Goal: Task Accomplishment & Management: Manage account settings

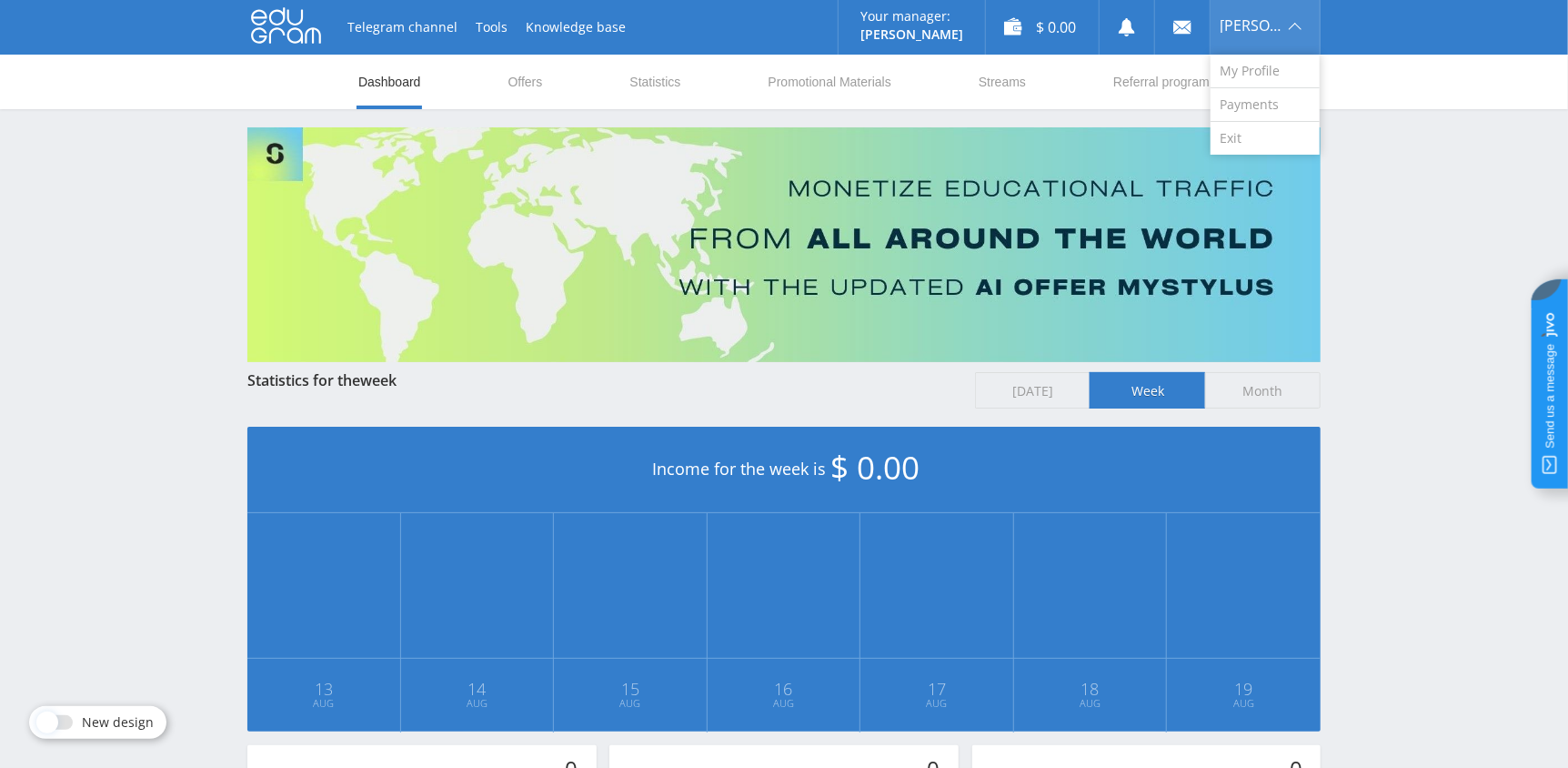
click at [1244, 31] on span "[PERSON_NAME]" at bounding box center [1251, 26] width 64 height 15
click at [1253, 72] on link "My Profile" at bounding box center [1265, 72] width 109 height 33
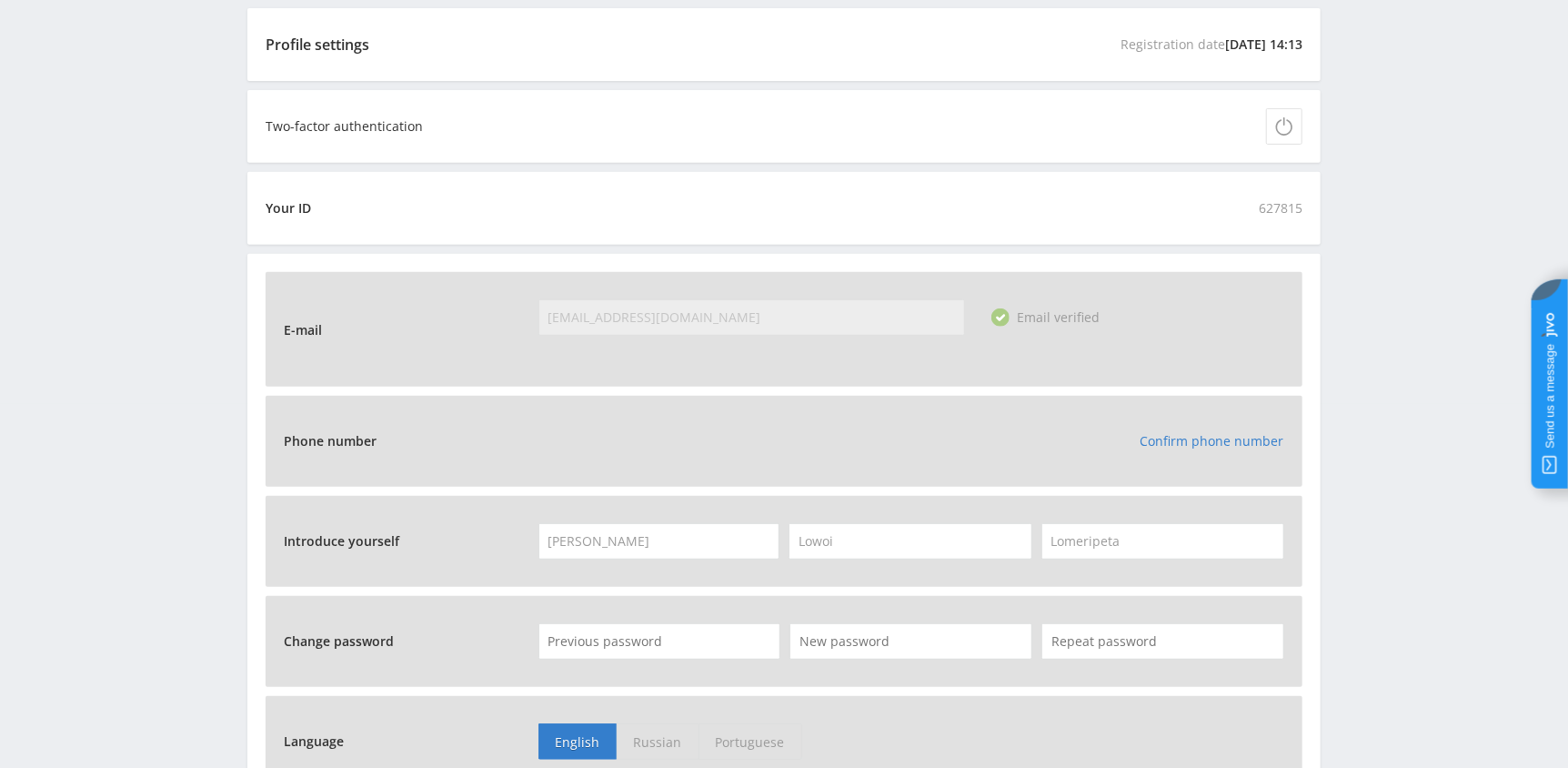
scroll to position [546, 0]
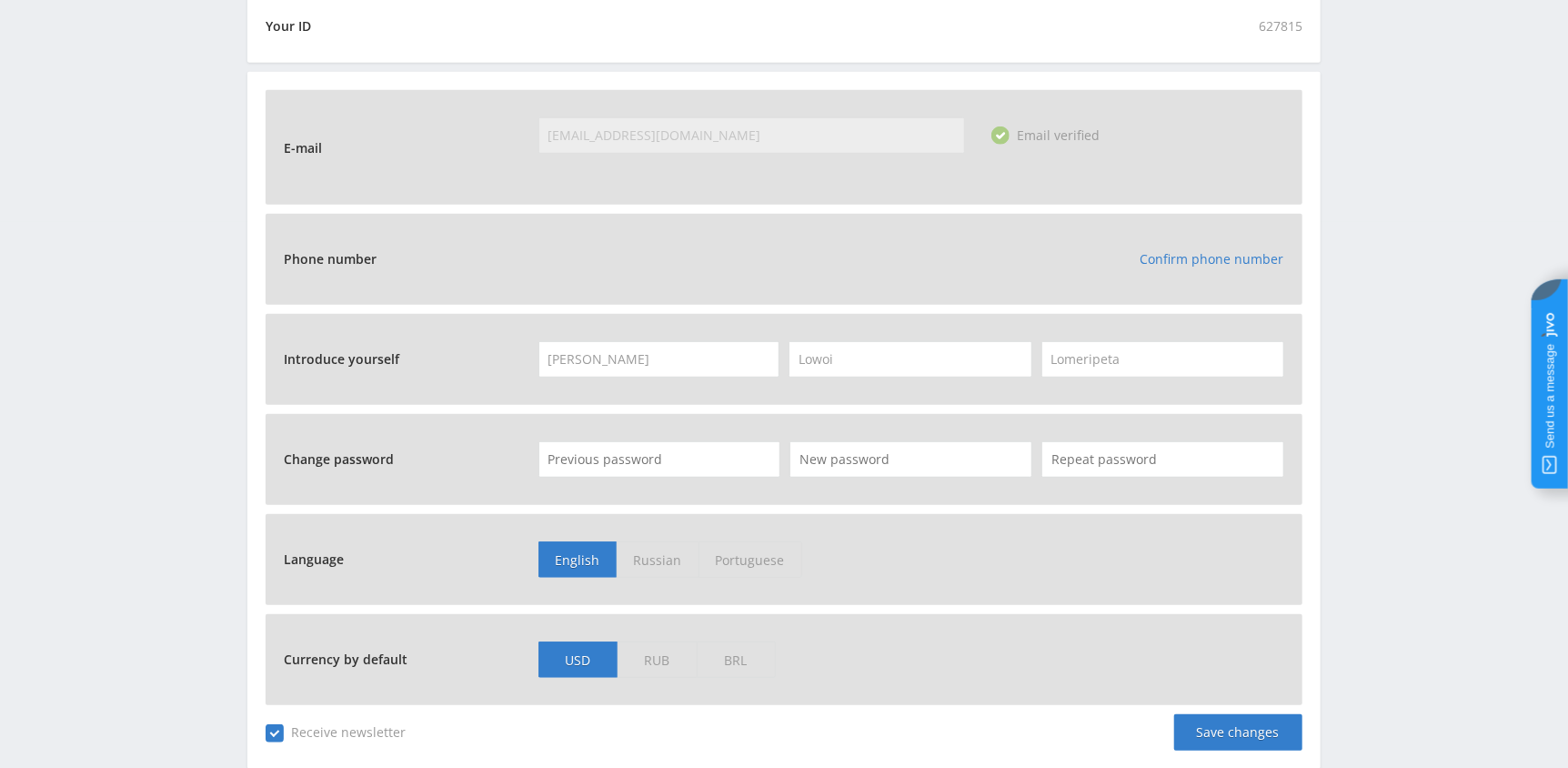
click at [1197, 254] on link "Confirm phone number" at bounding box center [1212, 259] width 143 height 18
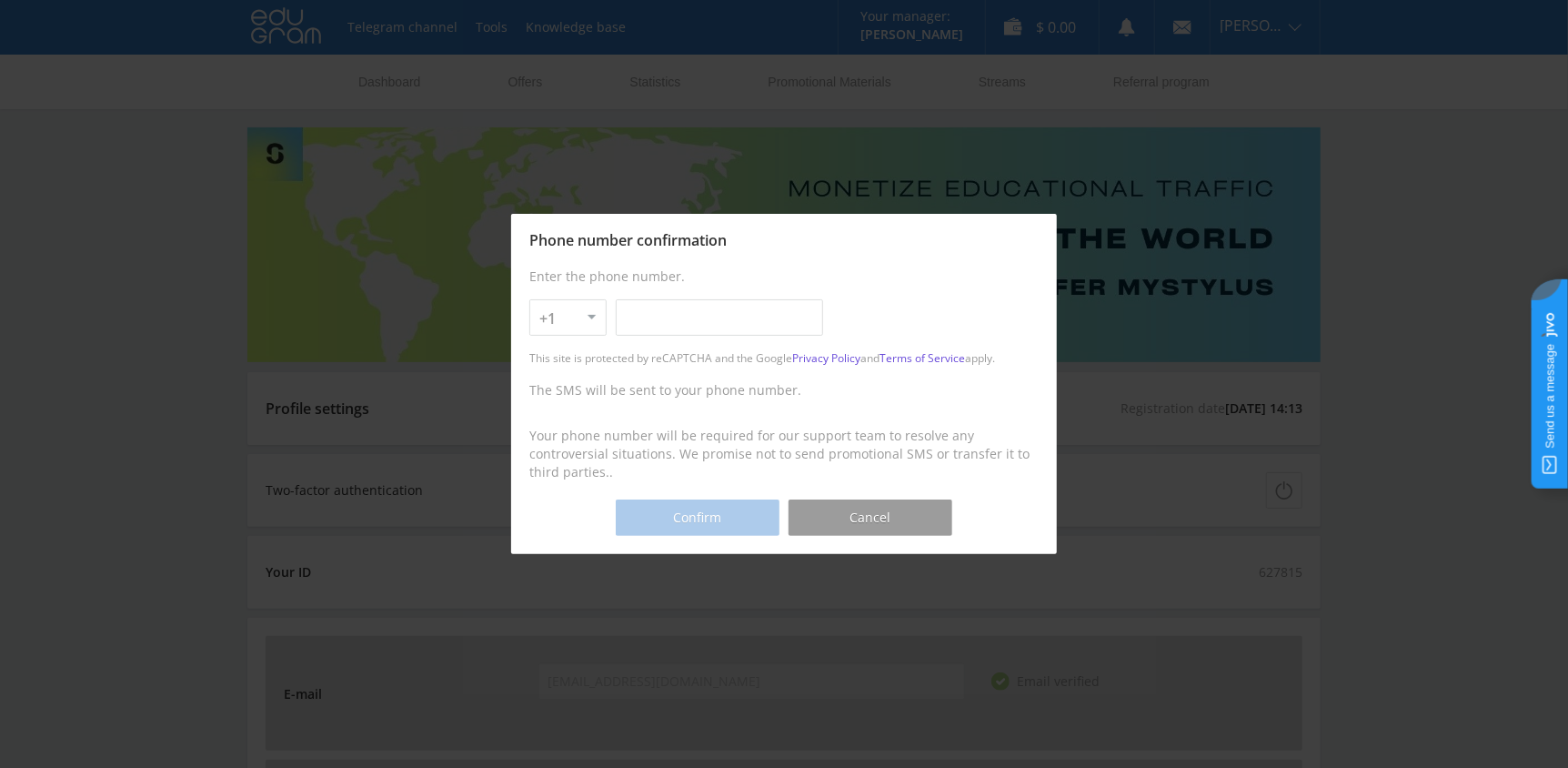
click at [647, 323] on input "text" at bounding box center [719, 317] width 207 height 36
type input "484-373-72-20"
click at [700, 506] on button "Confirm" at bounding box center [697, 517] width 164 height 36
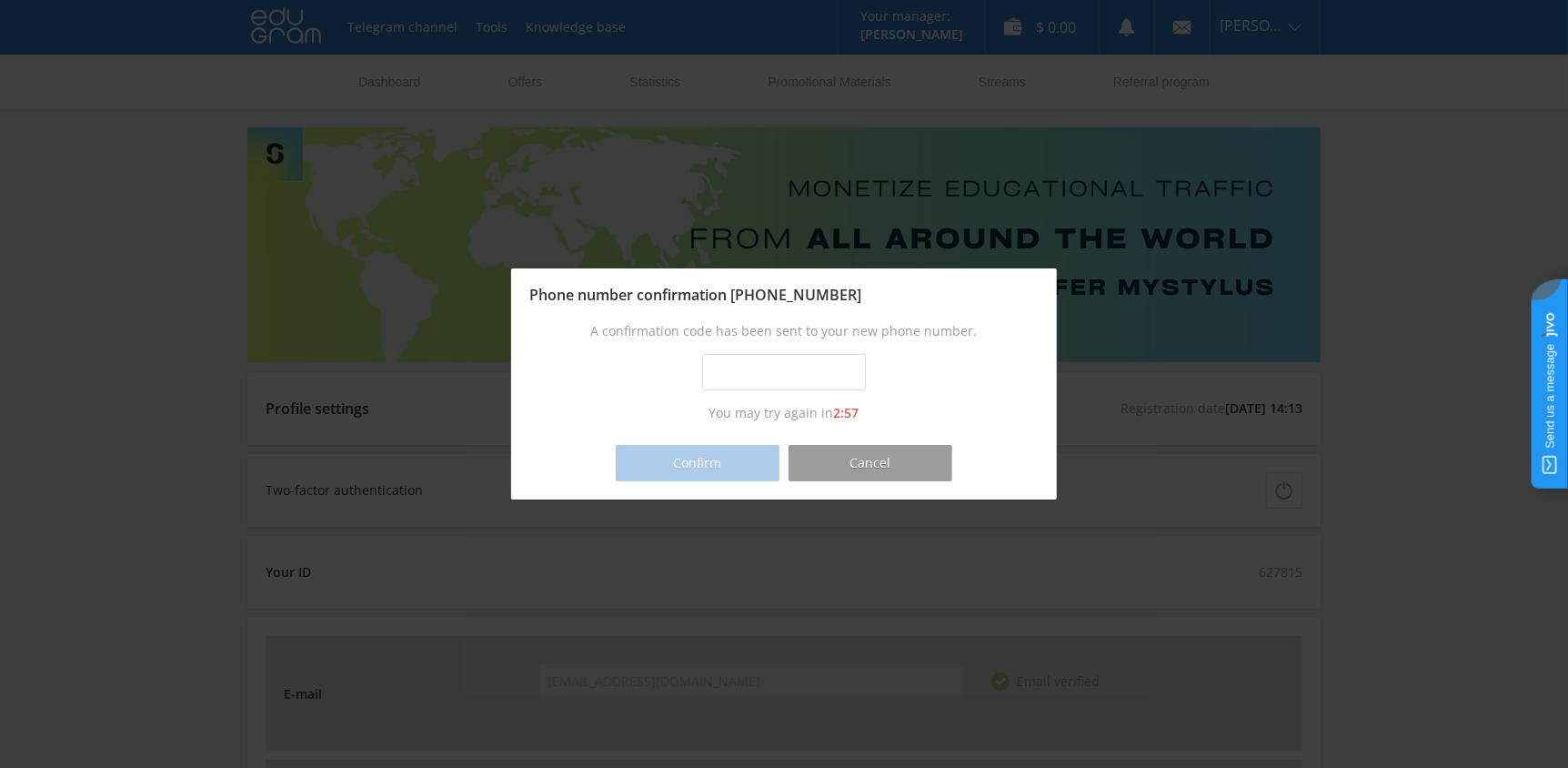
click at [728, 369] on input "text" at bounding box center [784, 371] width 164 height 36
click at [908, 360] on div "Invalid SMS code" at bounding box center [784, 371] width 510 height 36
click at [908, 361] on div "Invalid SMS code" at bounding box center [784, 371] width 510 height 36
click at [939, 375] on div "Invalid SMS code" at bounding box center [784, 371] width 510 height 36
click at [750, 452] on div "Confirm" at bounding box center [697, 463] width 164 height 36
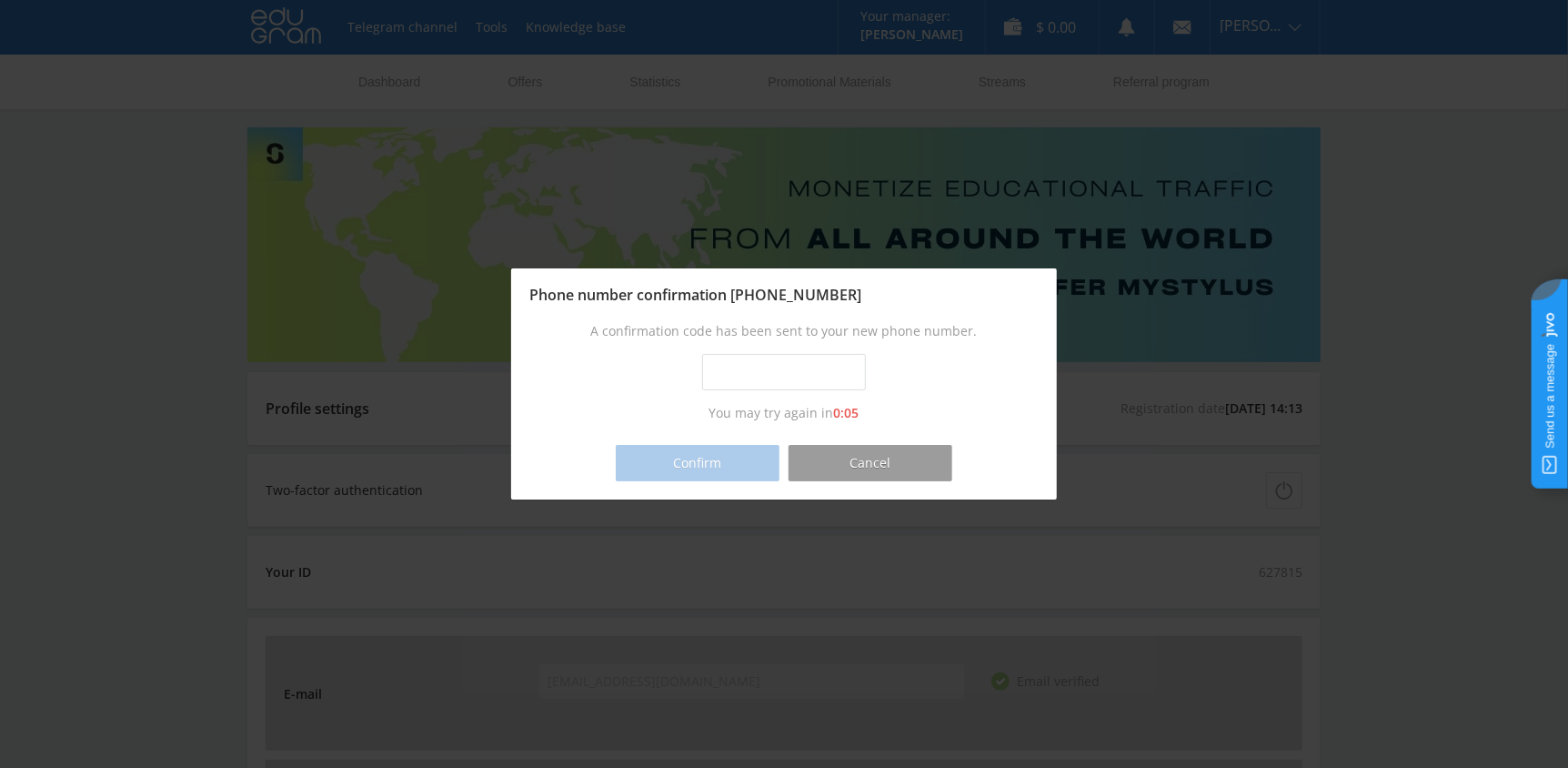
click at [720, 365] on input "text" at bounding box center [784, 371] width 164 height 36
click at [729, 459] on button "Confirm" at bounding box center [697, 463] width 164 height 36
click at [751, 371] on input "0000-0000" at bounding box center [784, 371] width 164 height 36
drag, startPoint x: 746, startPoint y: 372, endPoint x: 838, endPoint y: 374, distance: 92.0
click at [838, 374] on input "0000-0000" at bounding box center [784, 371] width 164 height 36
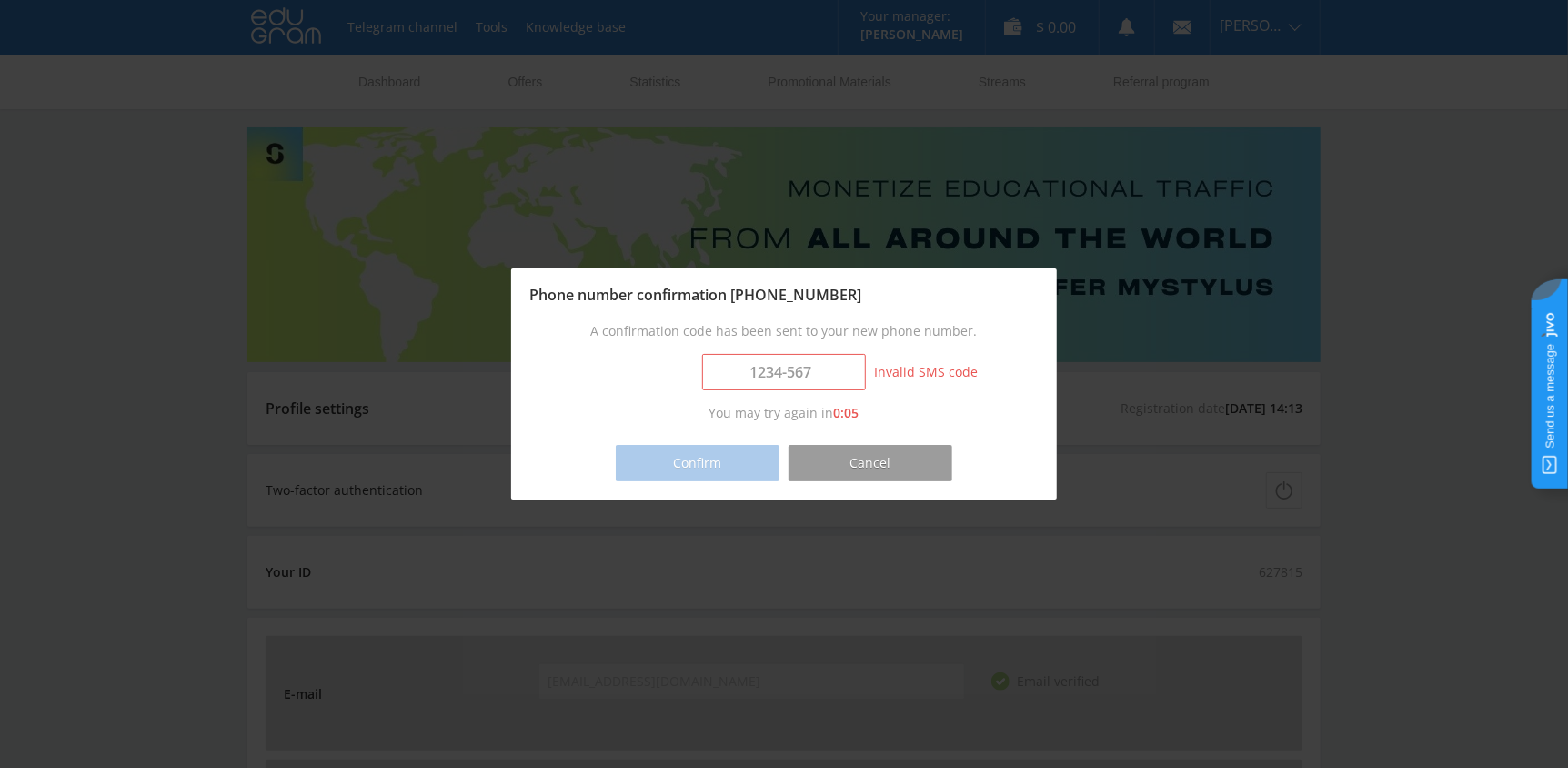
type input "1234-5678"
click at [712, 462] on button "Confirm" at bounding box center [697, 463] width 164 height 36
click at [901, 459] on button "Cancel" at bounding box center [870, 463] width 164 height 36
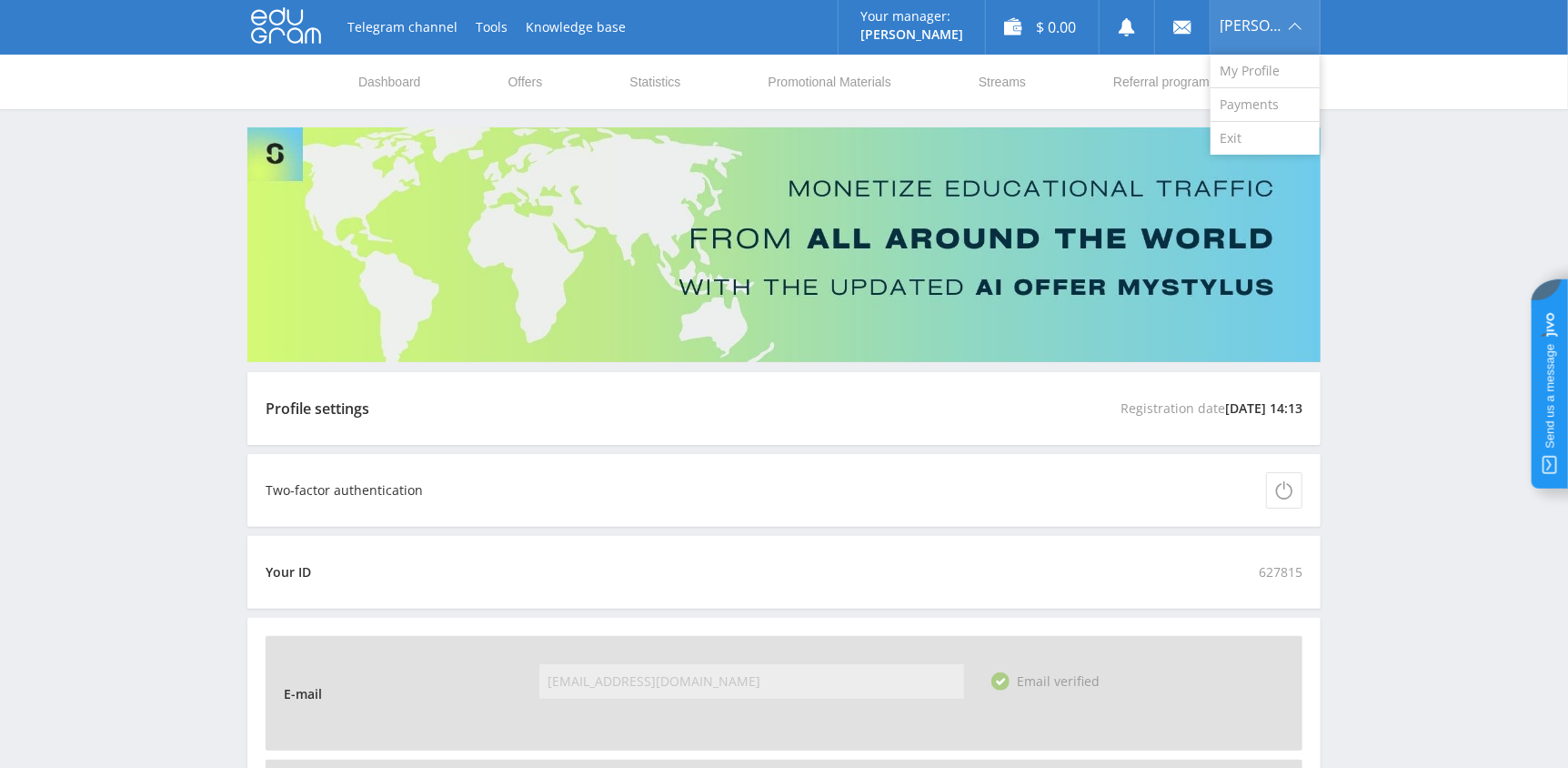
click at [1250, 30] on span "[PERSON_NAME]" at bounding box center [1251, 26] width 64 height 15
click at [1240, 112] on link "Payments" at bounding box center [1265, 105] width 109 height 33
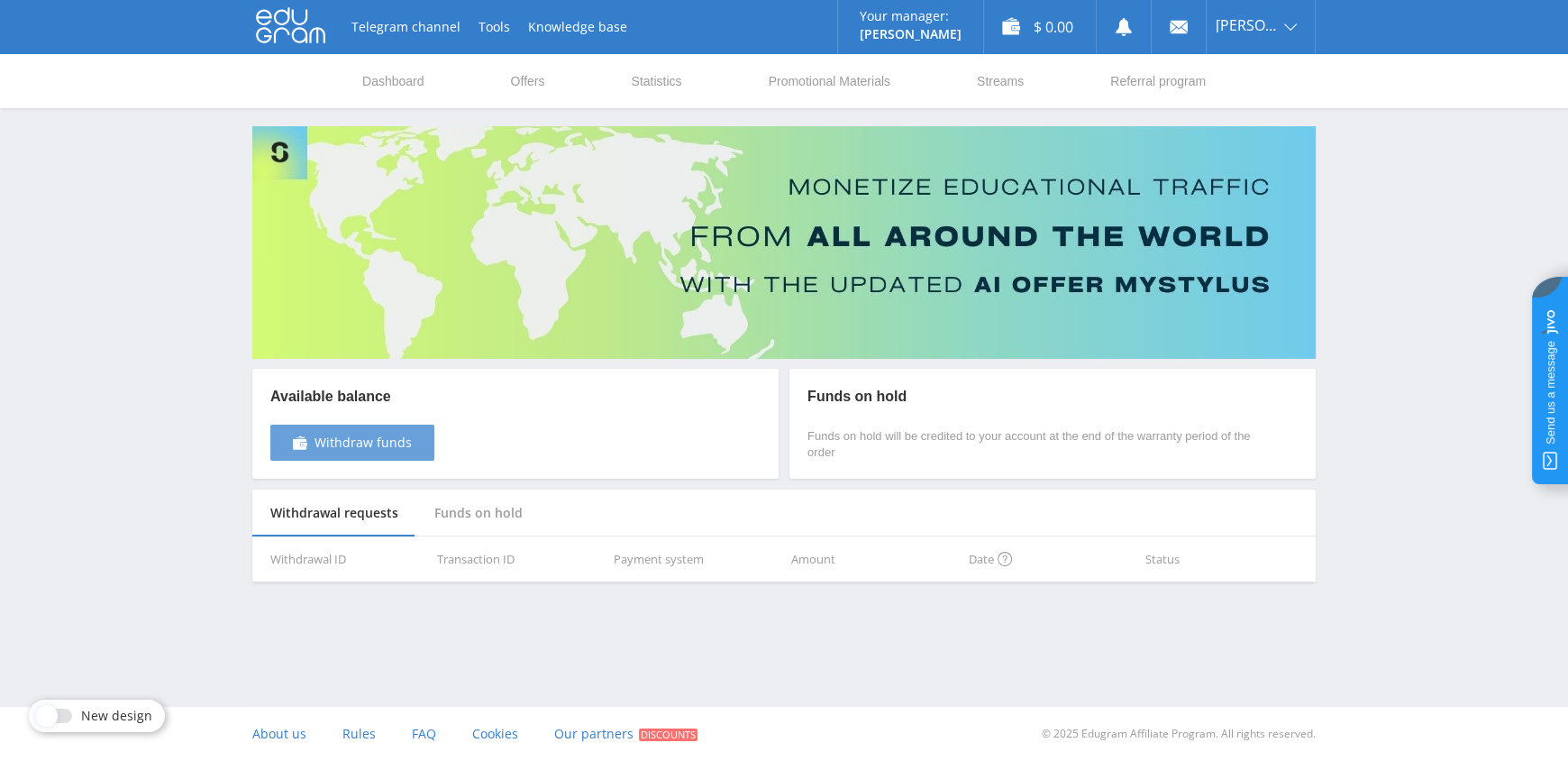
click at [347, 435] on span "Withdraw funds" at bounding box center [363, 442] width 97 height 15
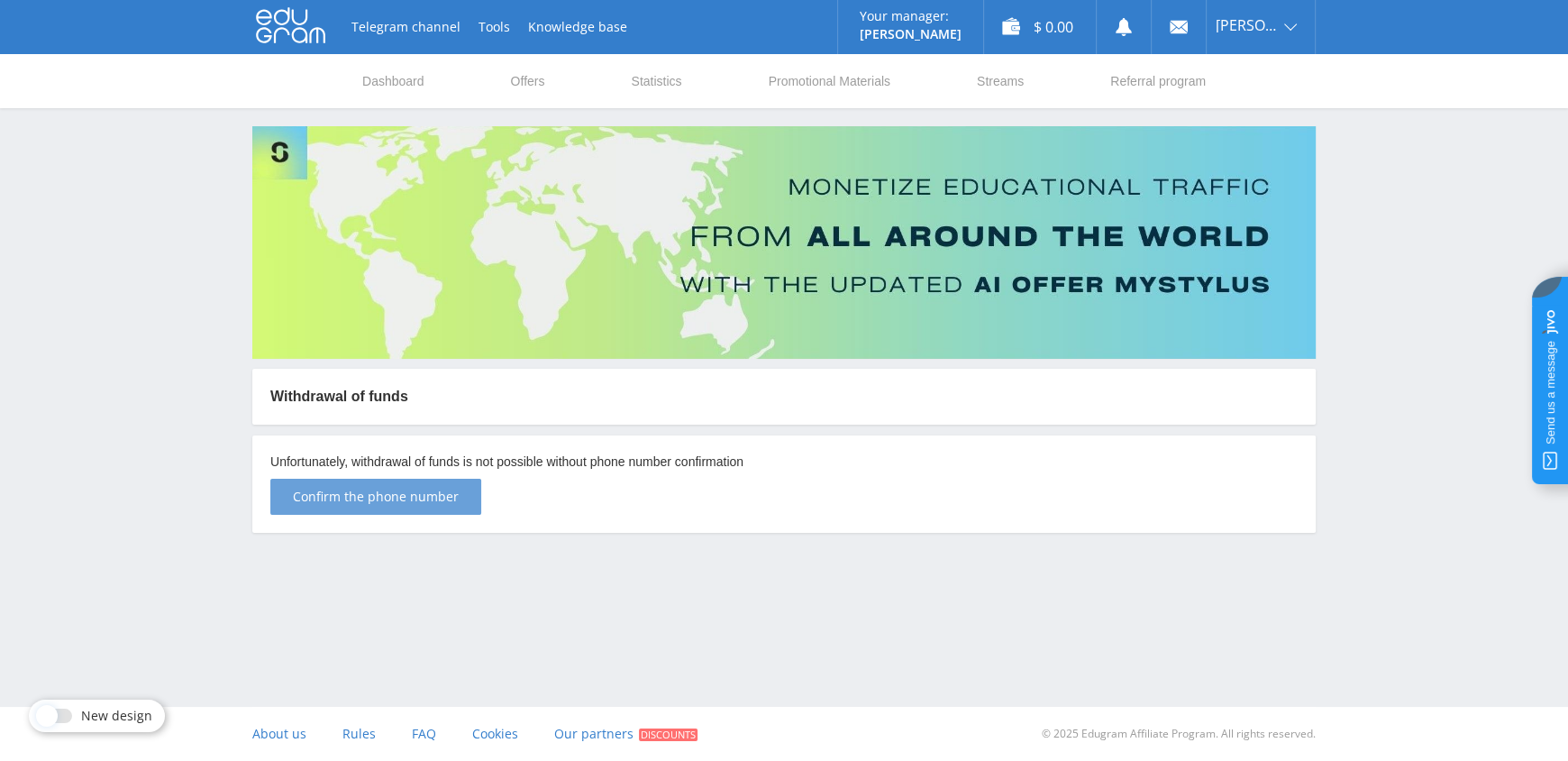
click at [379, 499] on span "Confirm the phone number" at bounding box center [376, 496] width 165 height 15
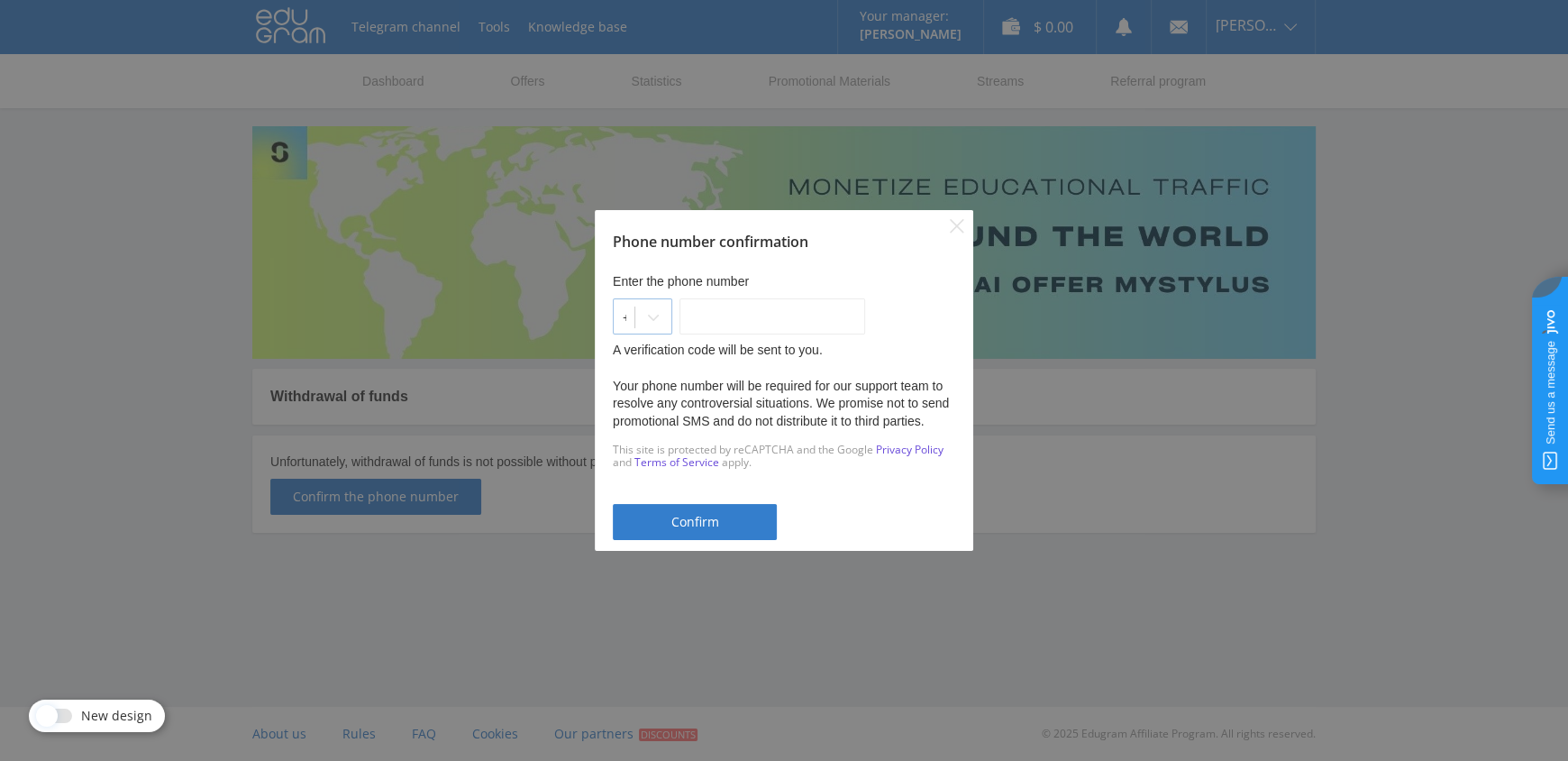
click at [659, 314] on icon at bounding box center [653, 317] width 11 height 6
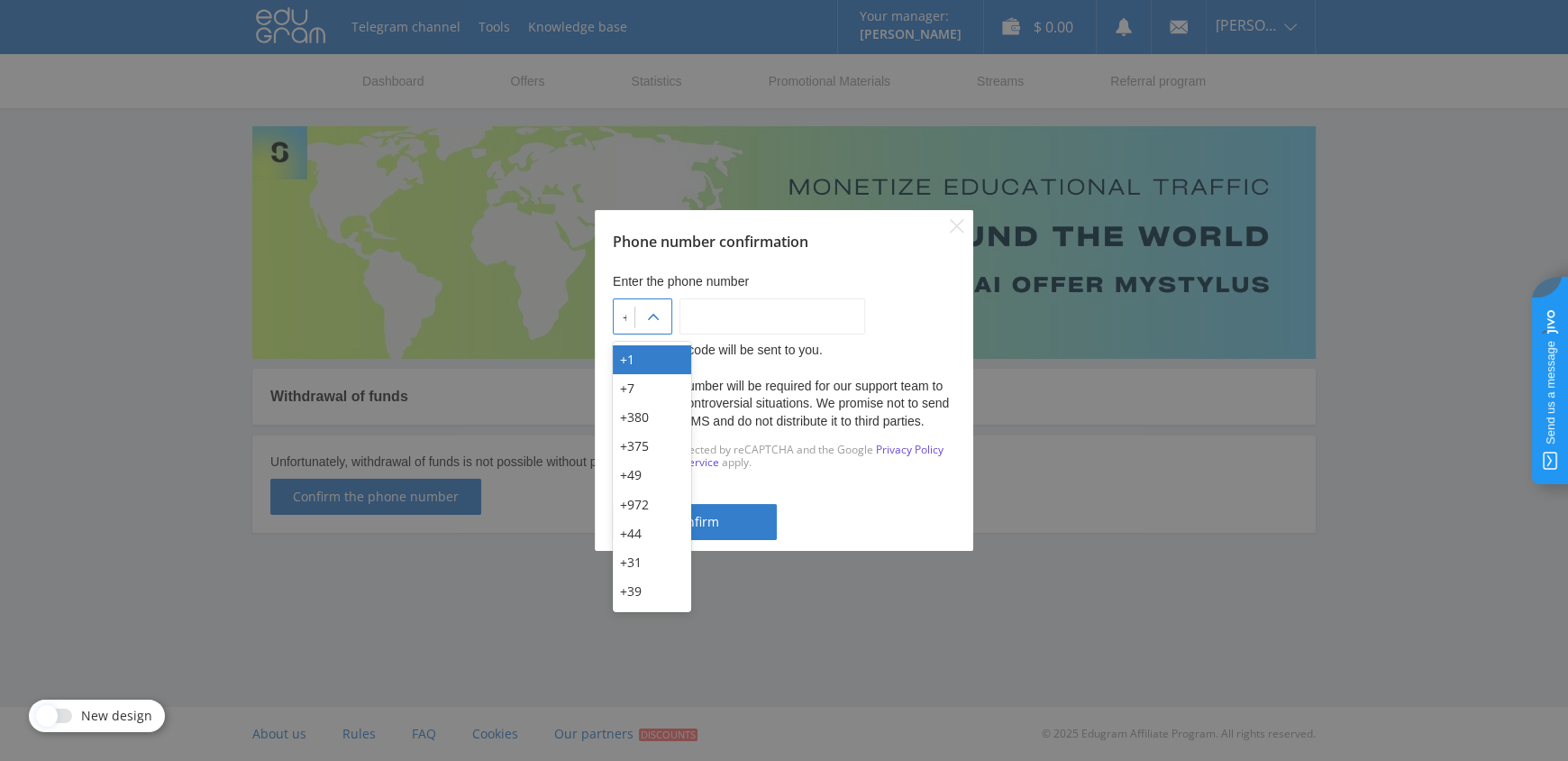
click at [894, 285] on p "Enter the phone number" at bounding box center [784, 282] width 343 height 18
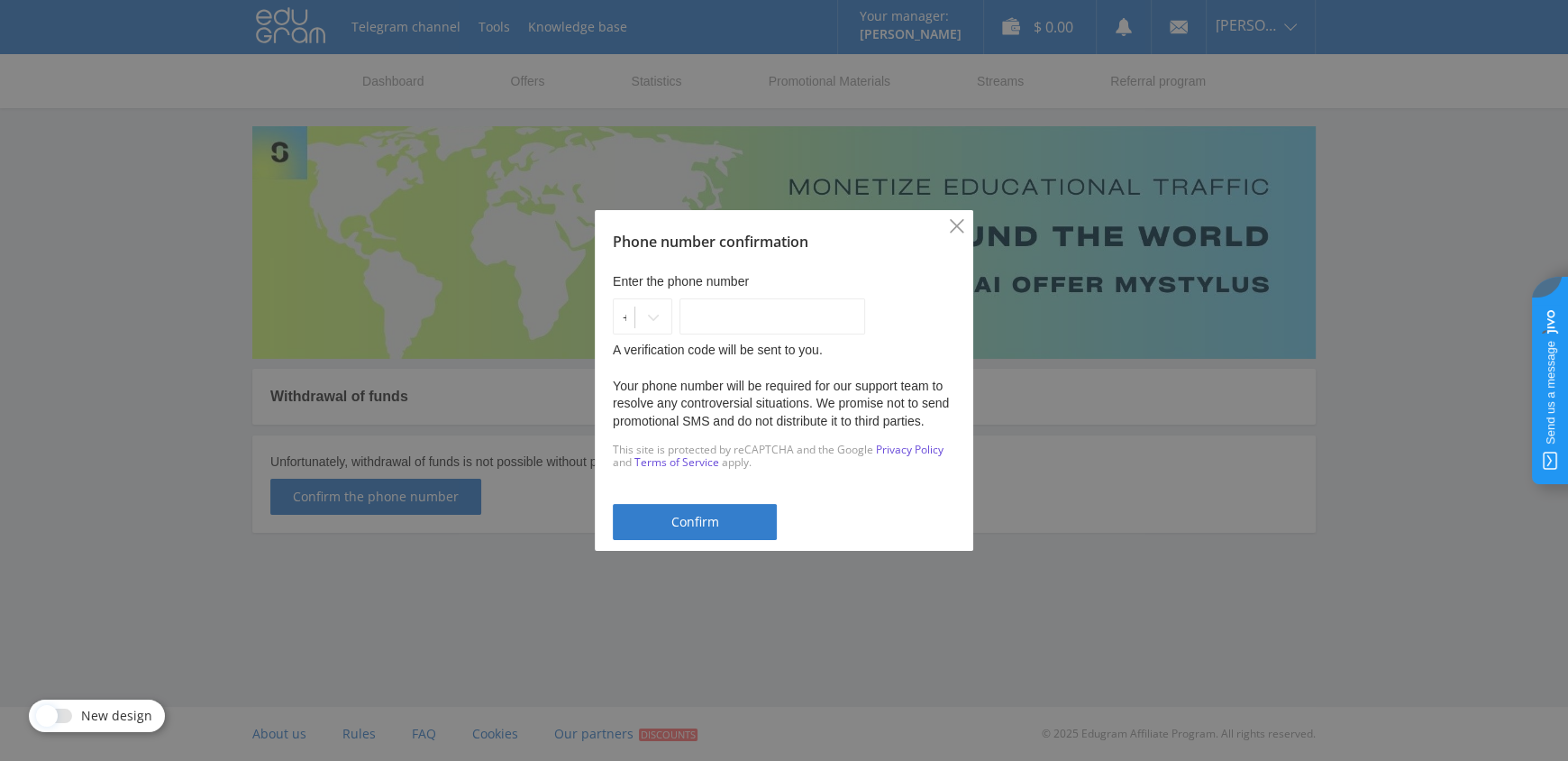
click at [957, 226] on icon "Close" at bounding box center [957, 226] width 14 height 14
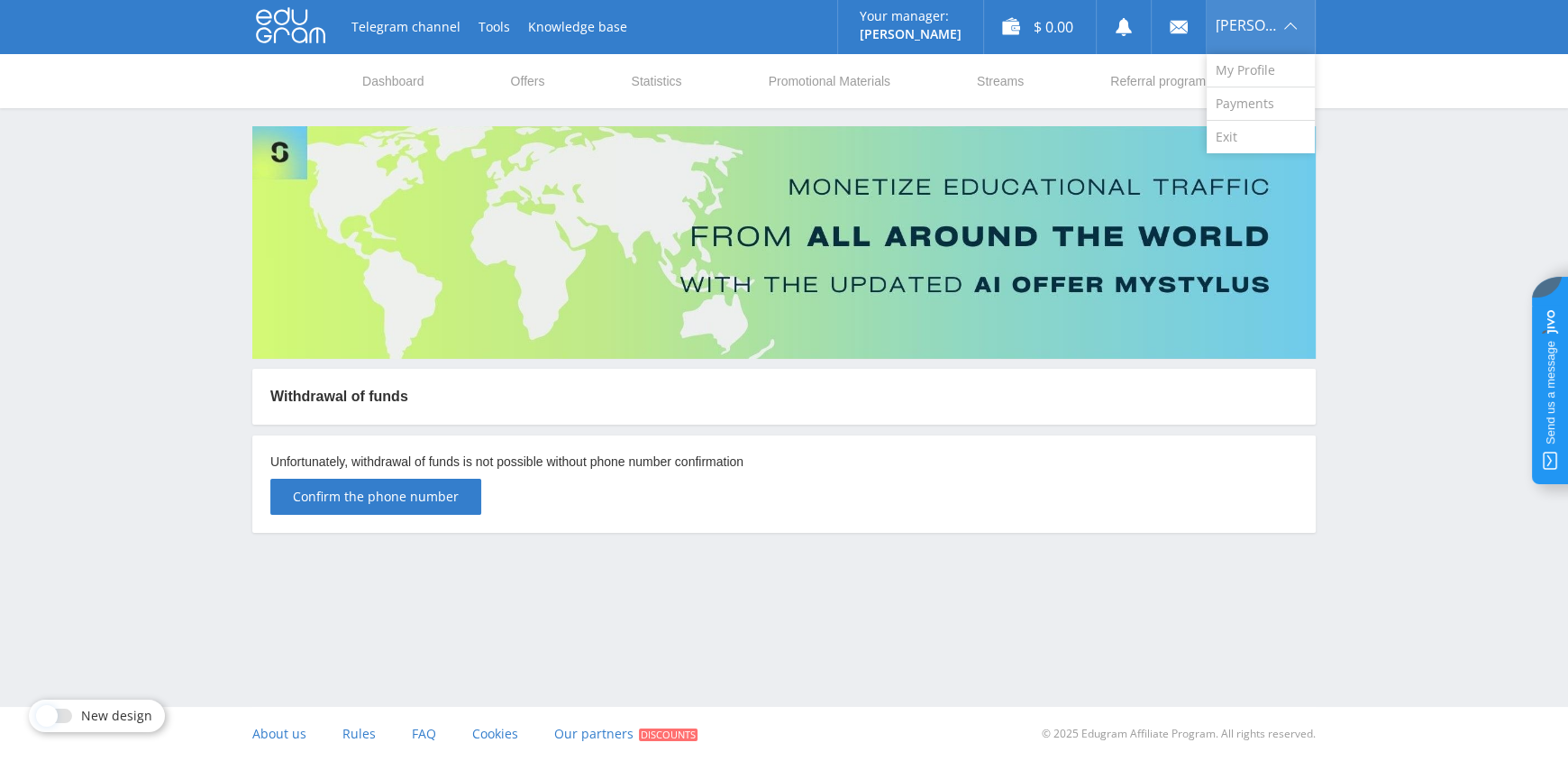
click at [1259, 41] on div "[PERSON_NAME]" at bounding box center [1260, 27] width 108 height 54
click at [1246, 83] on link "My Profile" at bounding box center [1260, 71] width 108 height 33
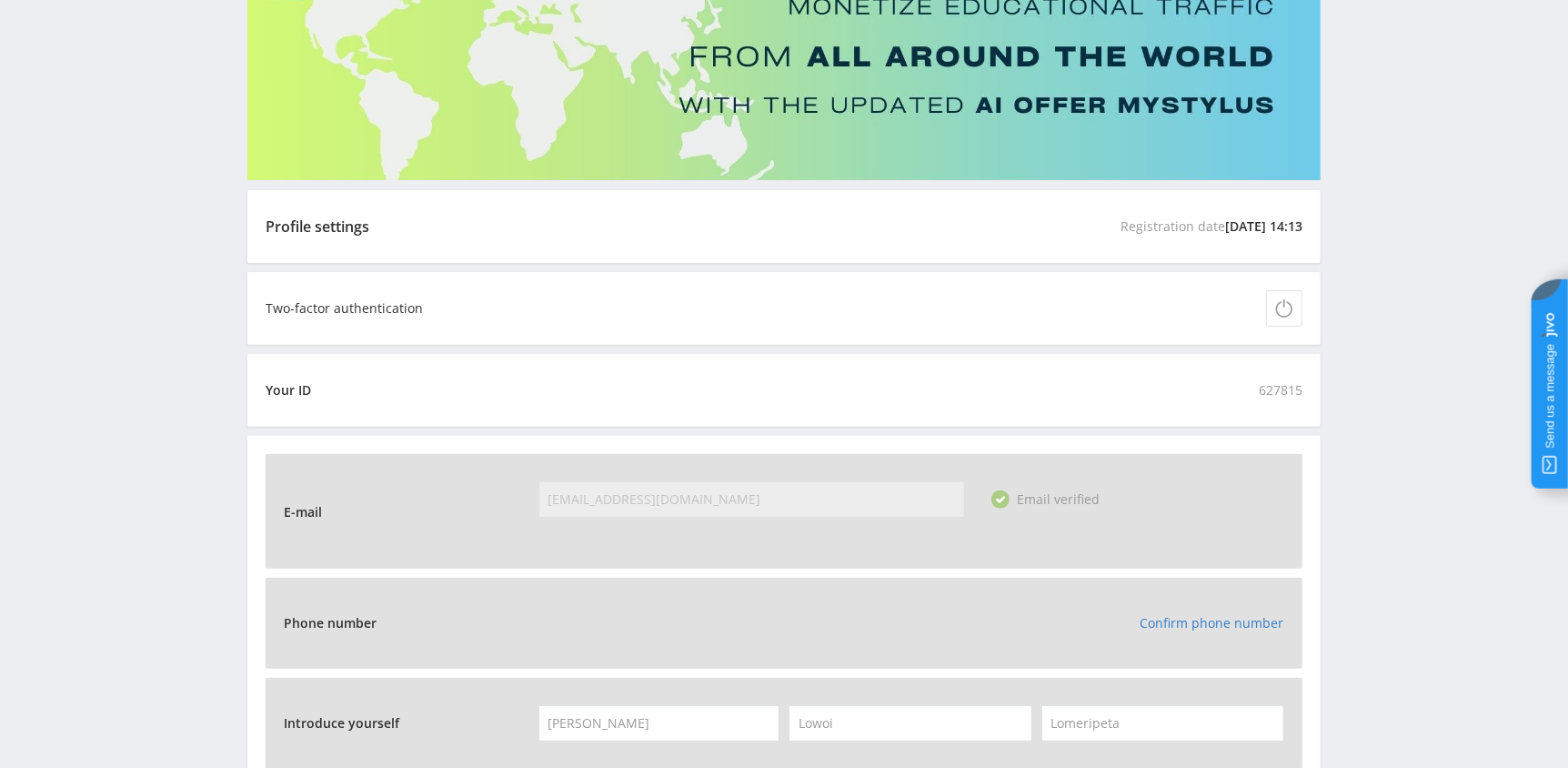
scroll to position [272, 0]
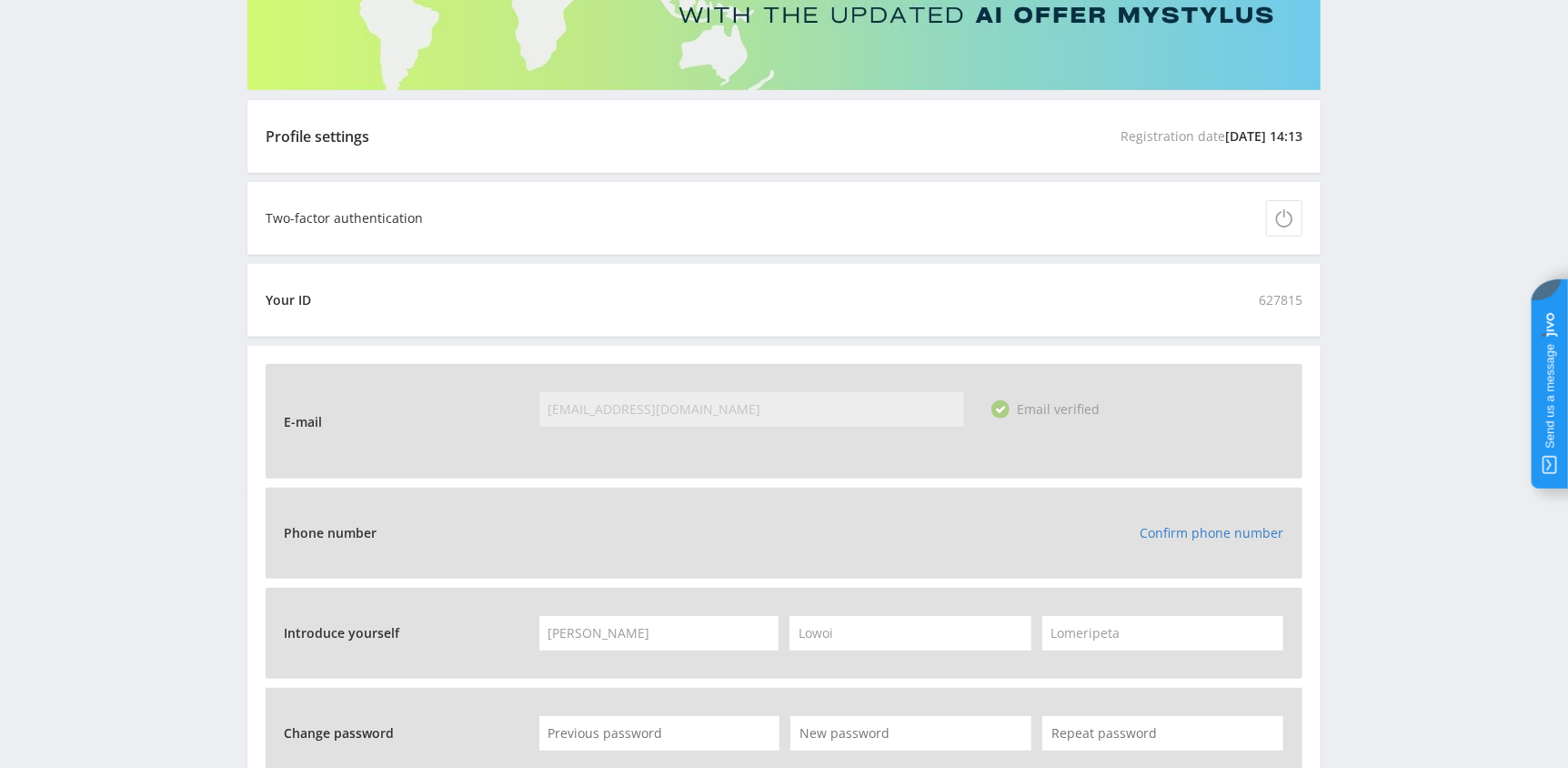
click at [1070, 406] on span "Email verified" at bounding box center [1058, 409] width 82 height 18
click at [1200, 387] on div "E-mail [EMAIL_ADDRESS][DOMAIN_NAME] Необходимо ввести корректный email Email ve…" at bounding box center [784, 420] width 1037 height 115
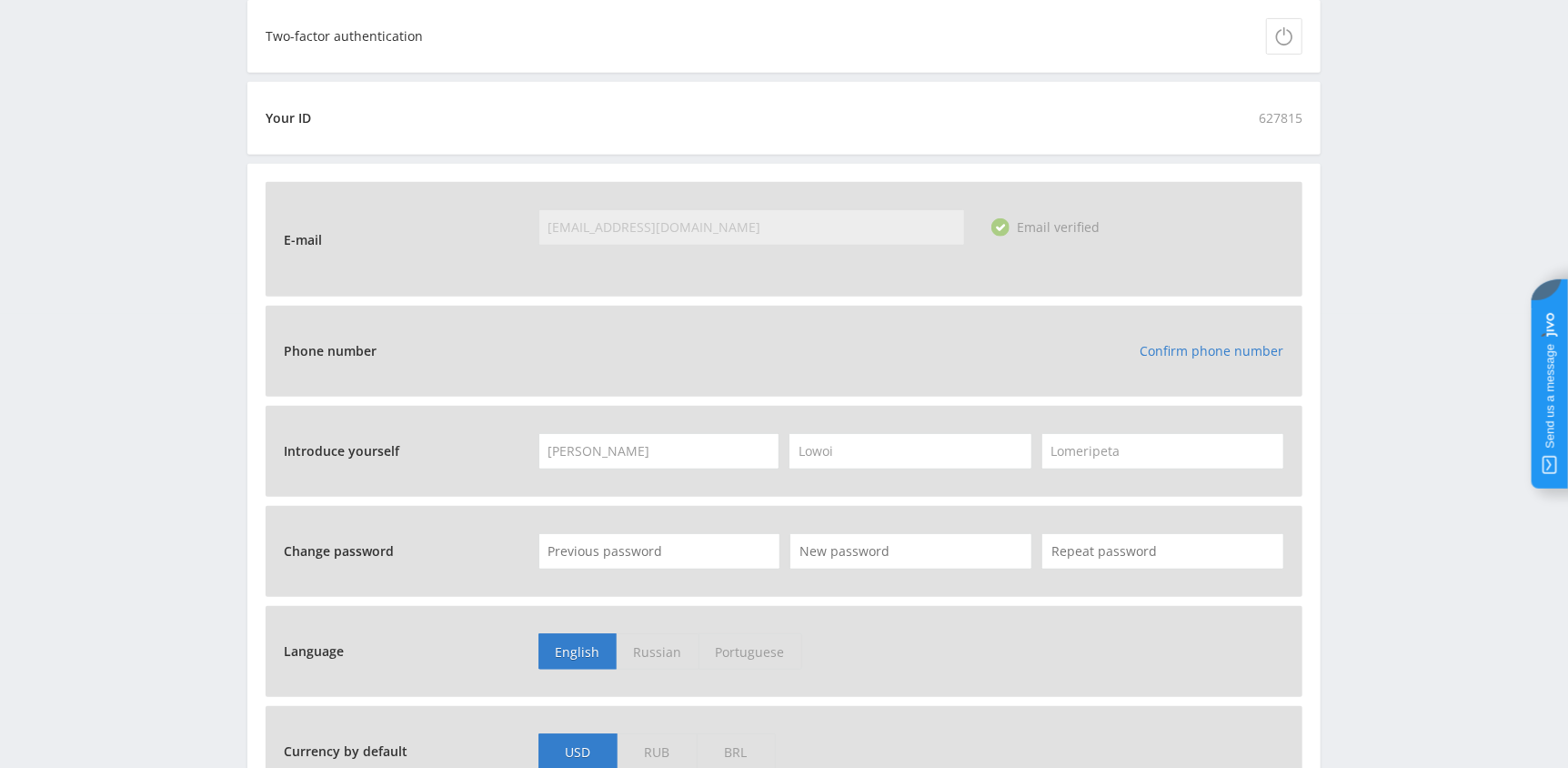
scroll to position [646, 0]
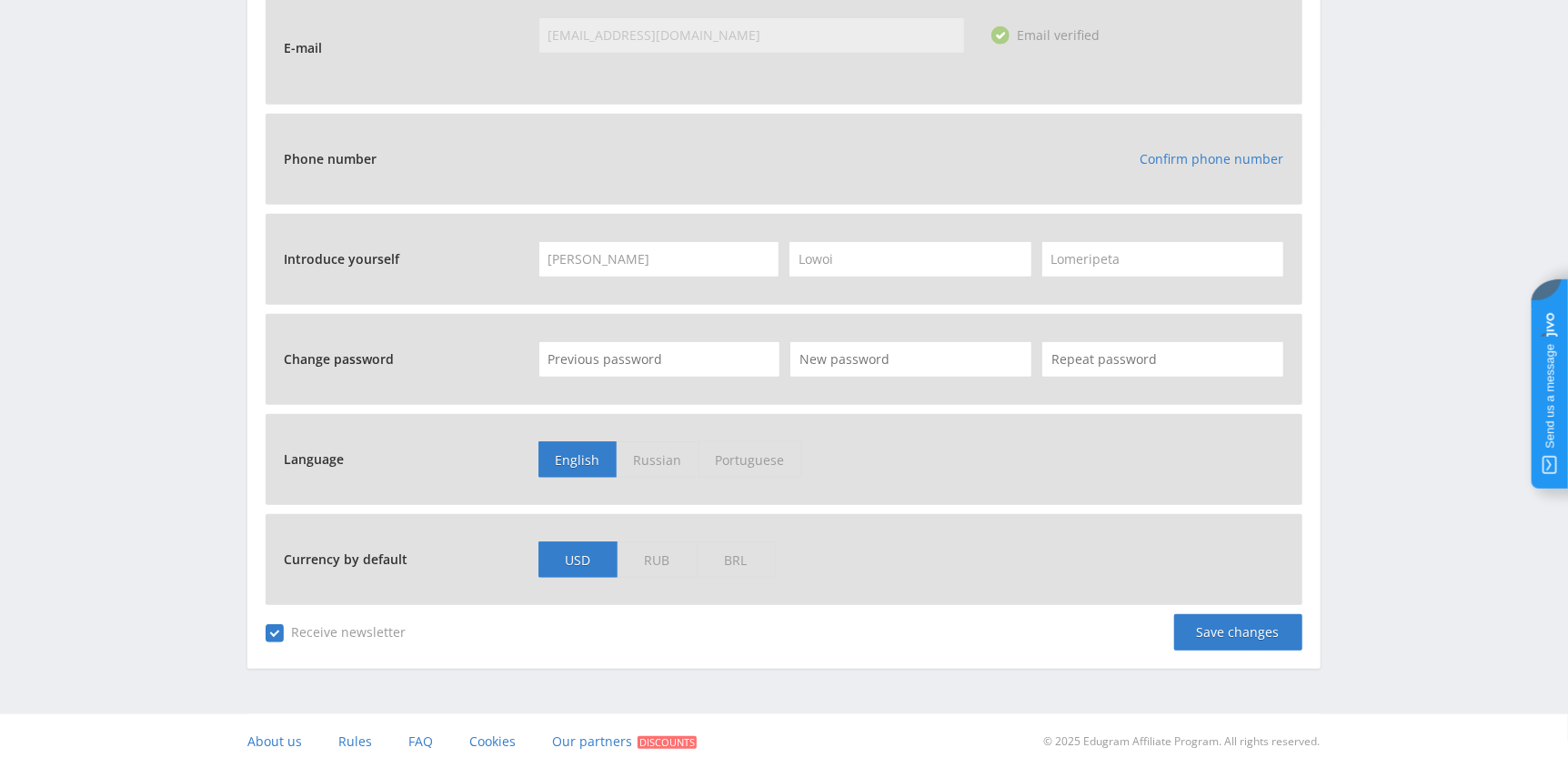
click at [1541, 368] on jdiv at bounding box center [1548, 383] width 36 height 209
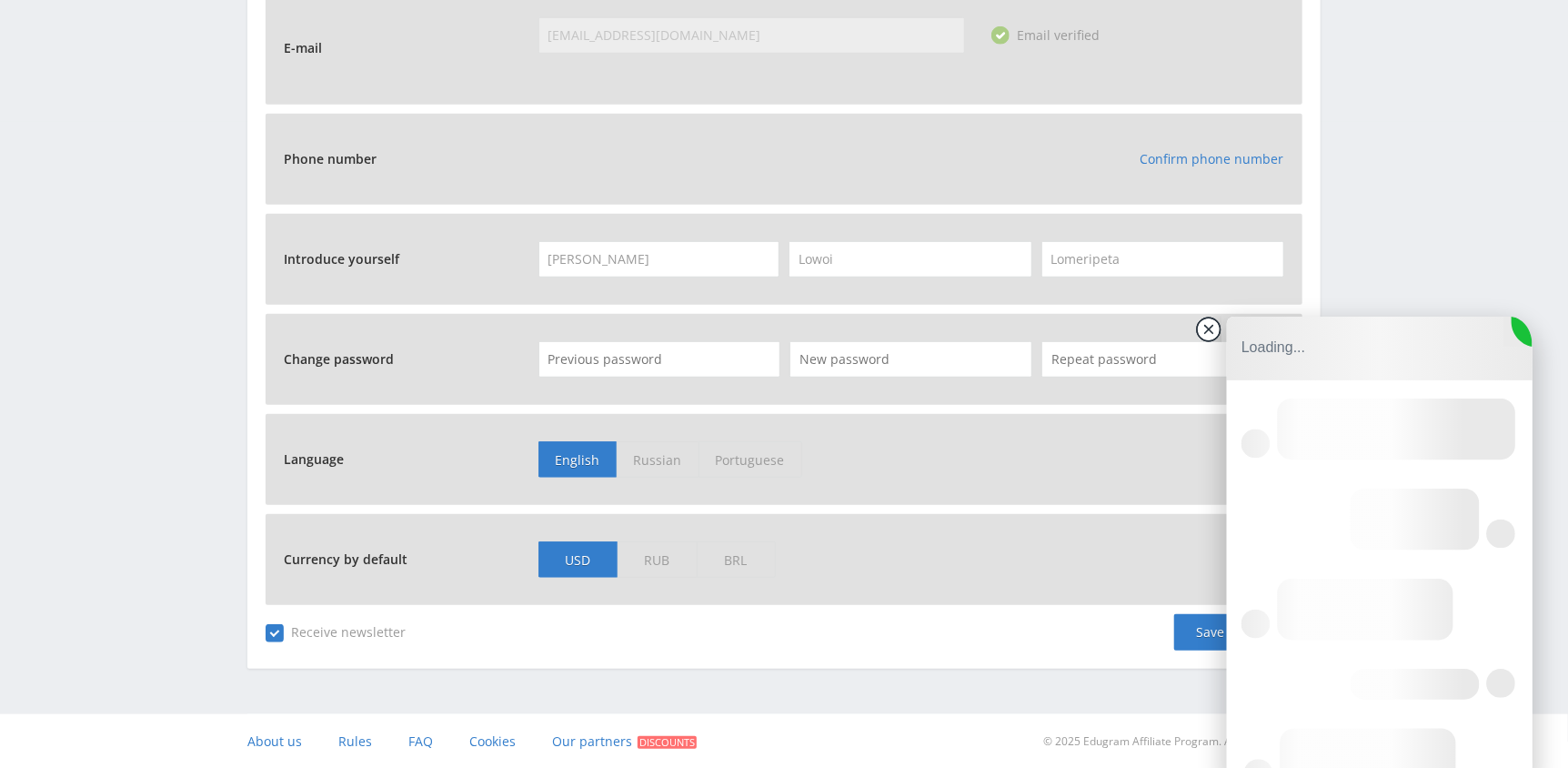
scroll to position [0, 0]
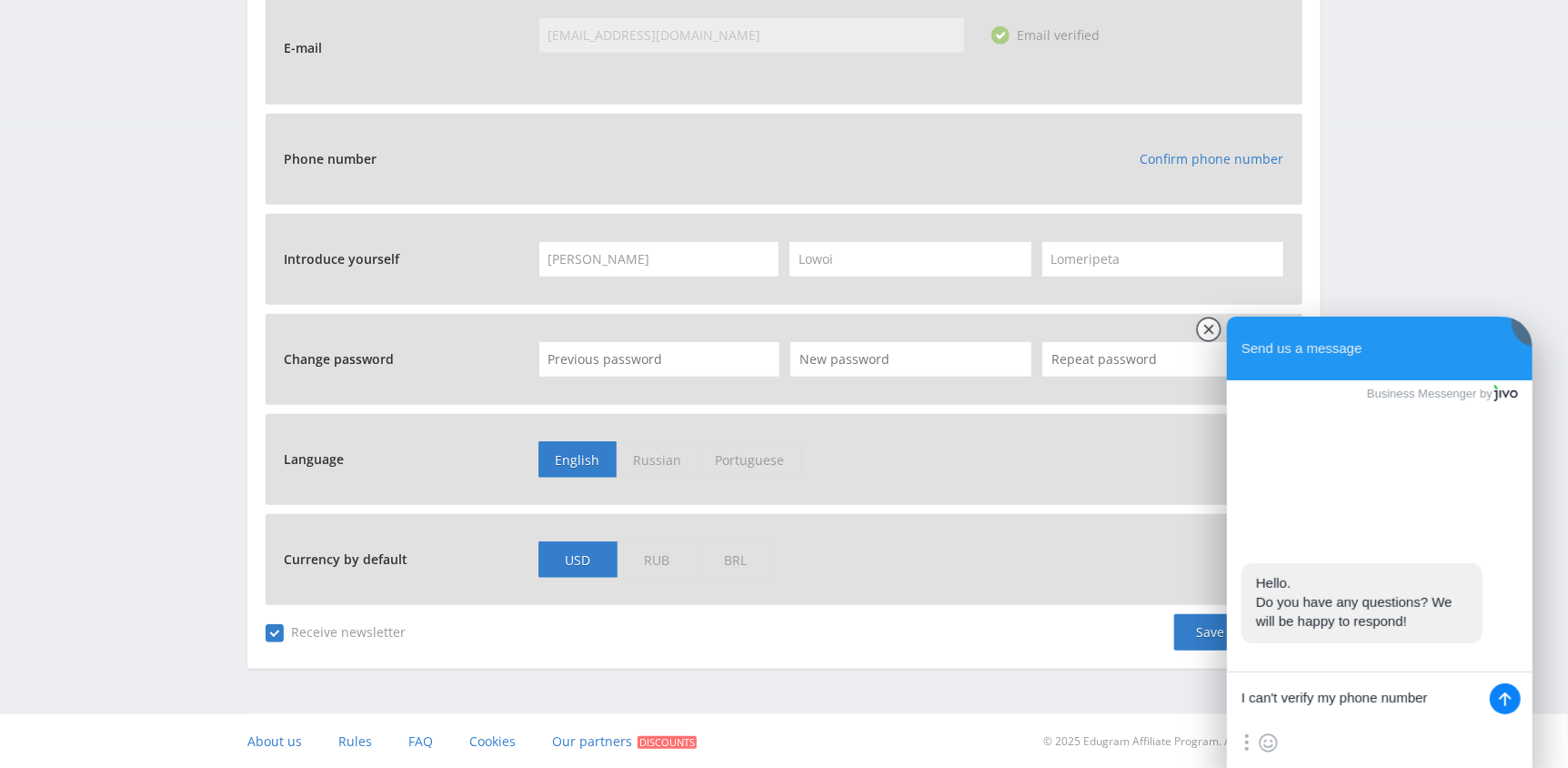
type textarea "I can't verify my phone number."
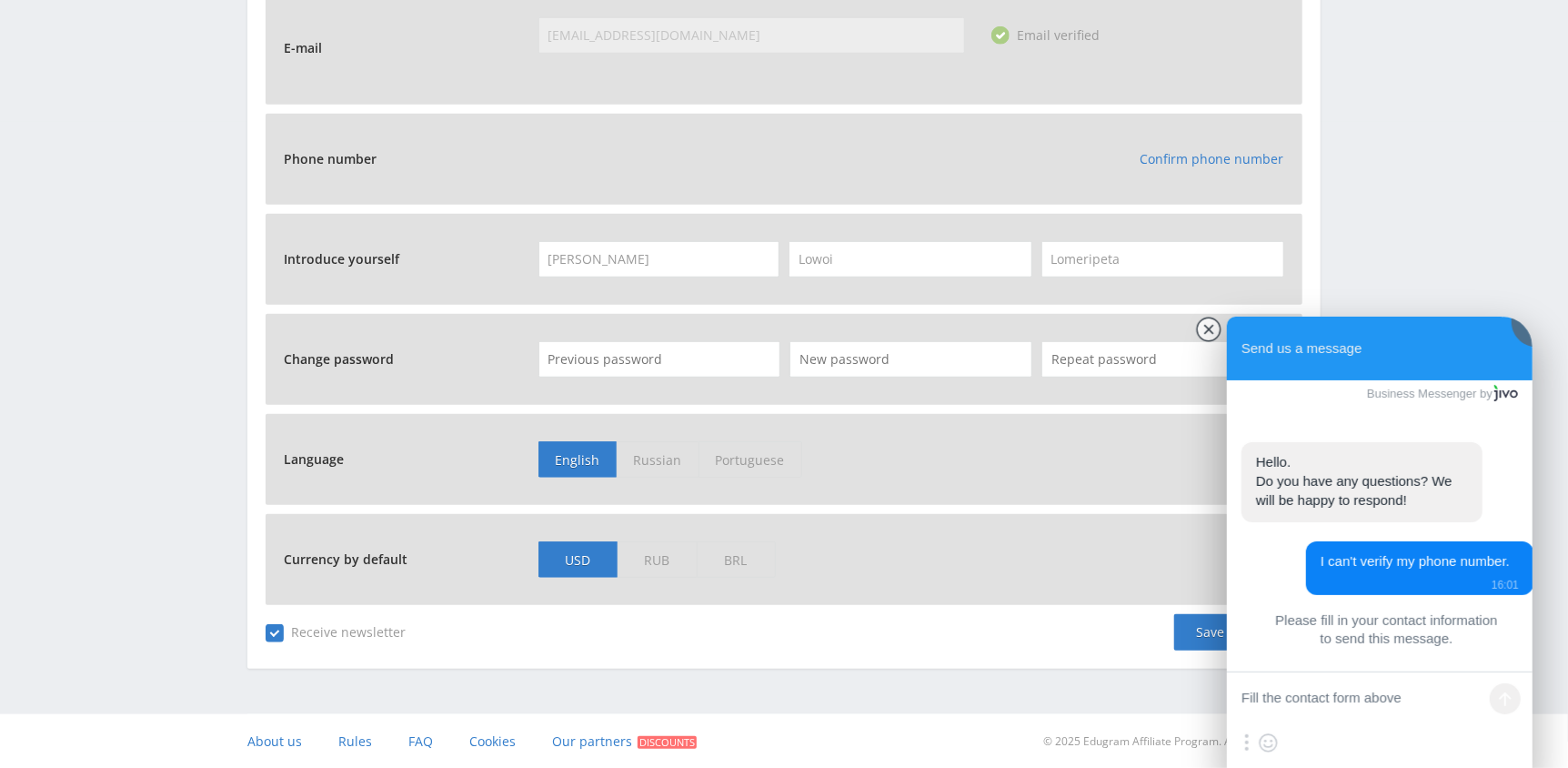
scroll to position [54, 0]
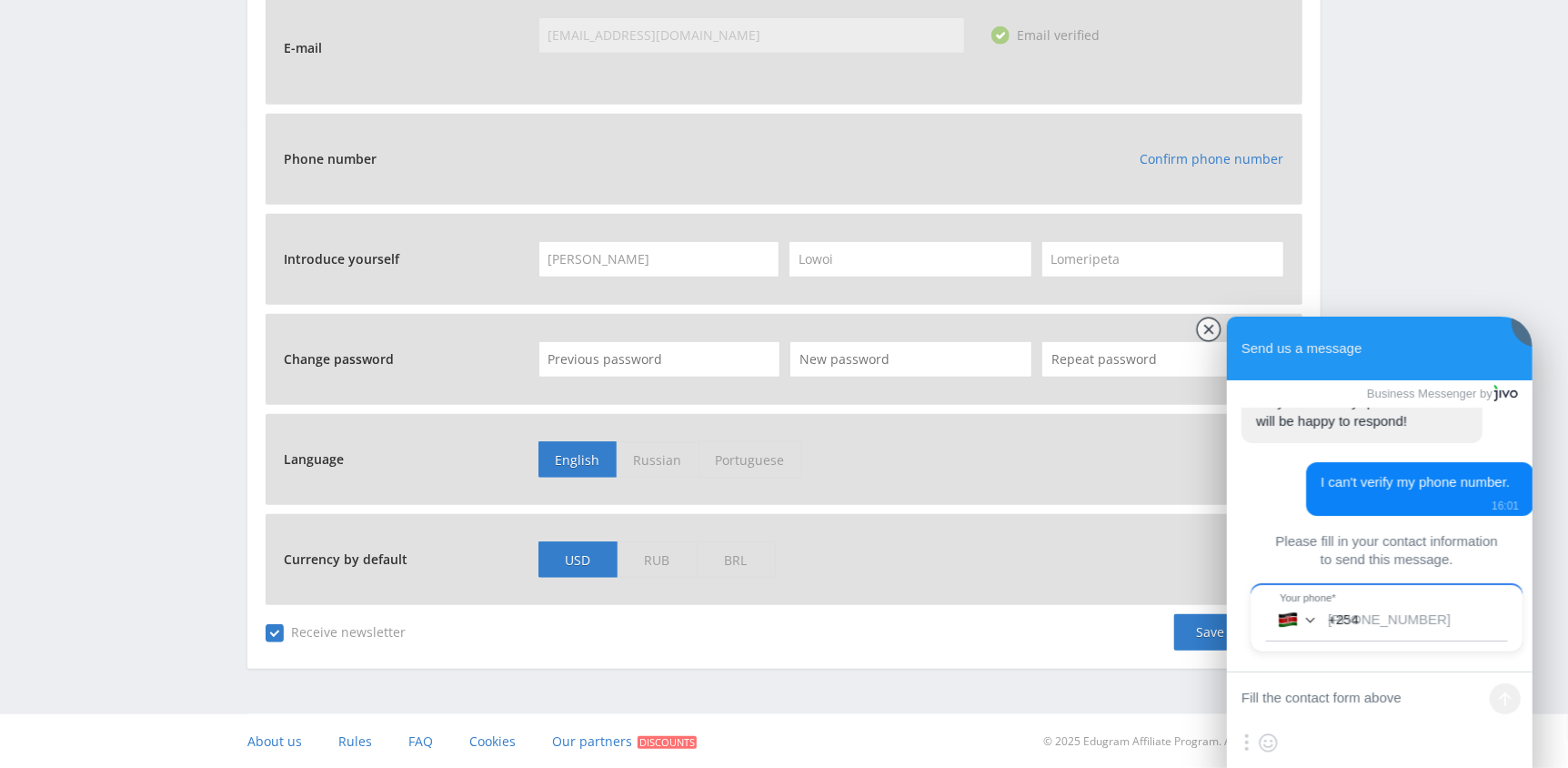
click at [1359, 618] on jdiv at bounding box center [1385, 611] width 272 height 55
click at [1360, 616] on input "+254" at bounding box center [1410, 619] width 191 height 42
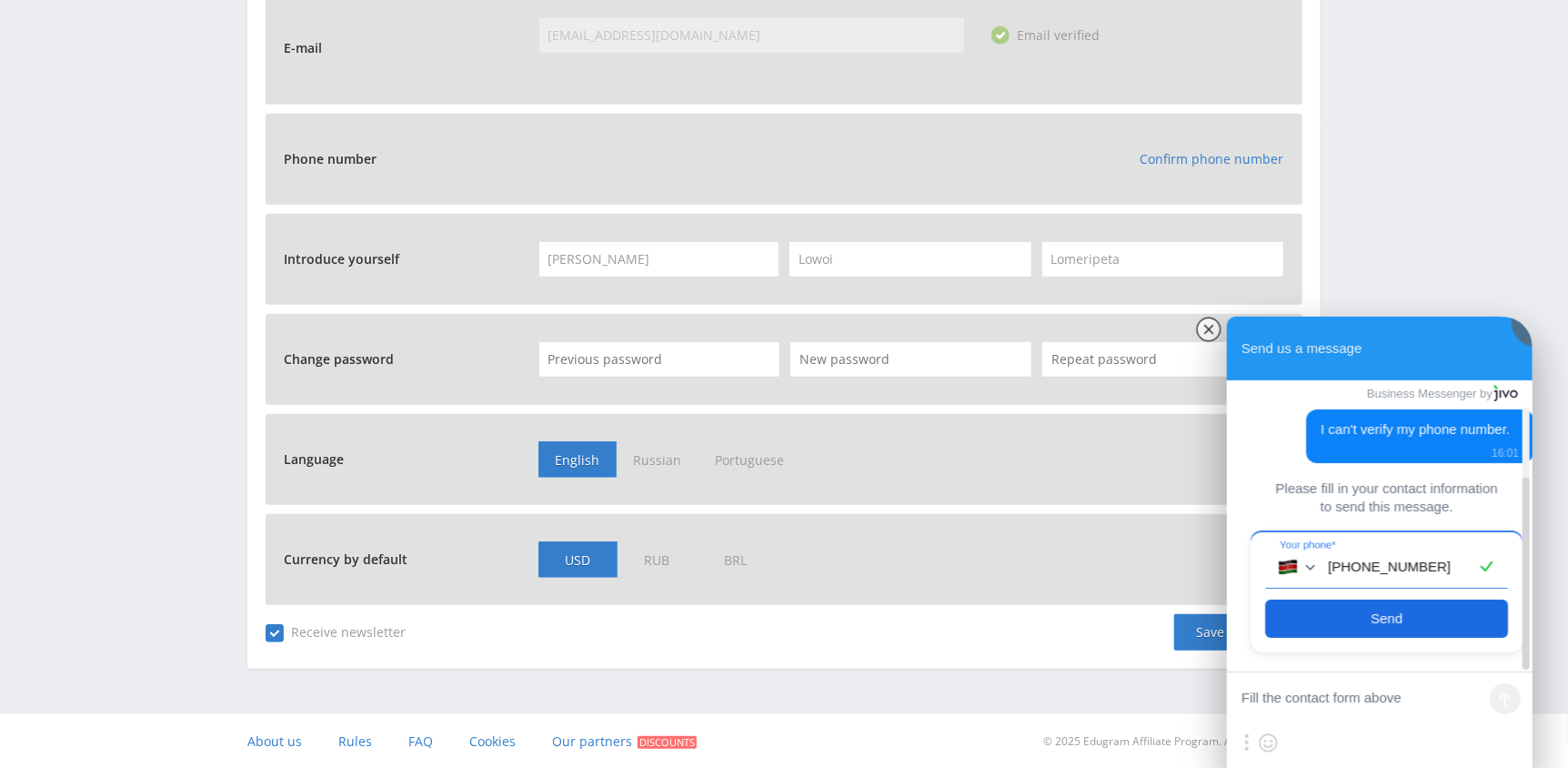
type input "[PHONE_NUMBER]"
click at [1371, 614] on span "Send" at bounding box center [1386, 619] width 31 height 20
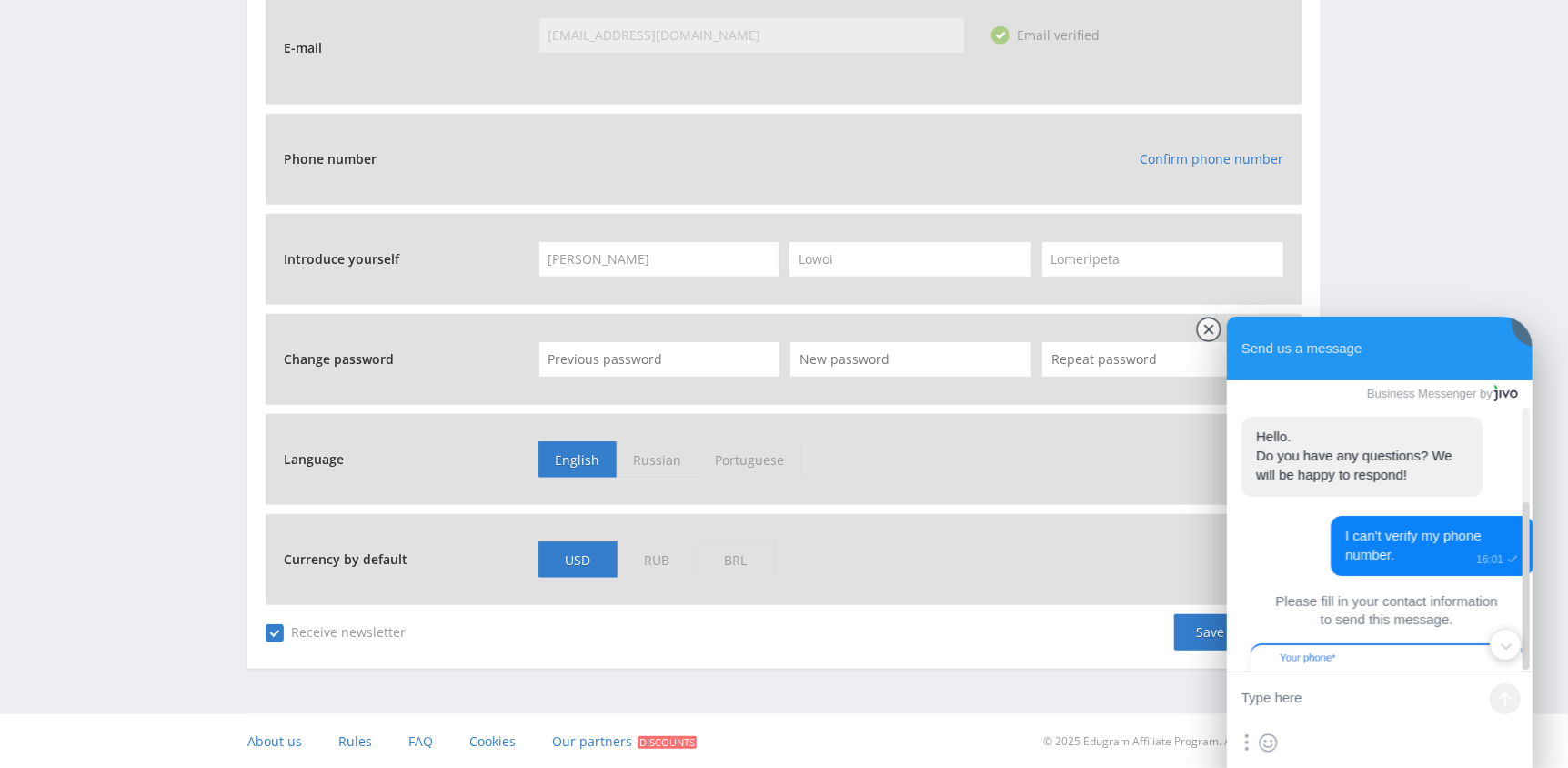
scroll to position [166, 0]
